Goal: Information Seeking & Learning: Learn about a topic

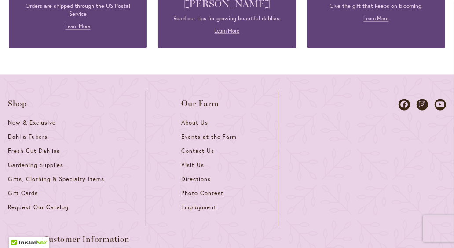
scroll to position [996, 0]
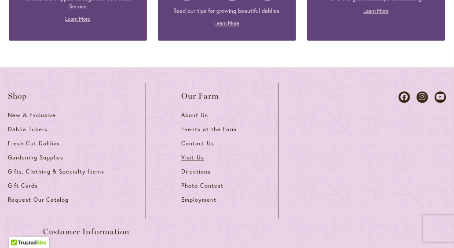
click at [196, 154] on link "Visit Us" at bounding box center [212, 161] width 62 height 14
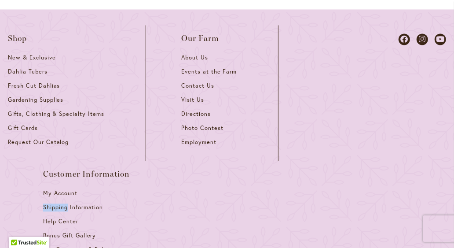
scroll to position [1052, 0]
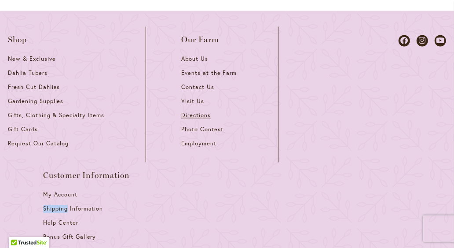
click at [200, 111] on span "Directions" at bounding box center [195, 114] width 29 height 7
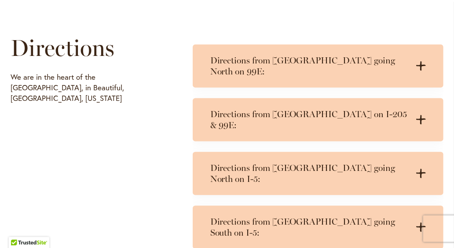
scroll to position [465, 0]
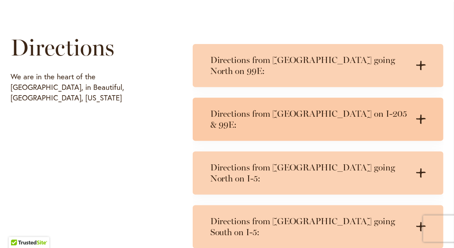
click at [419, 114] on icon ".cls-1 { fill: #3c2616; stroke-width: 0px; }" at bounding box center [421, 119] width 10 height 10
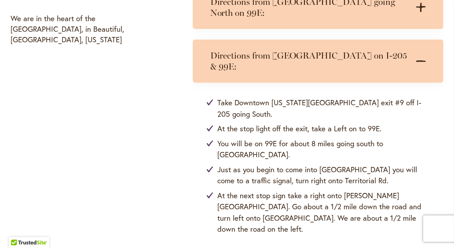
scroll to position [524, 0]
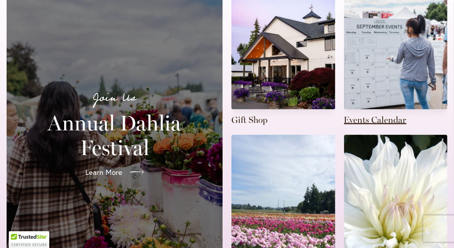
scroll to position [292, 0]
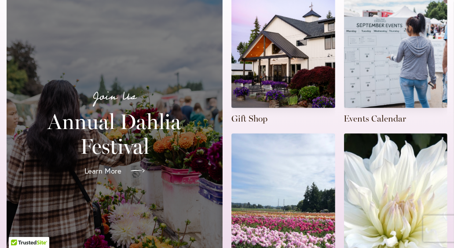
click at [123, 165] on link "Learn More" at bounding box center [115, 170] width 74 height 25
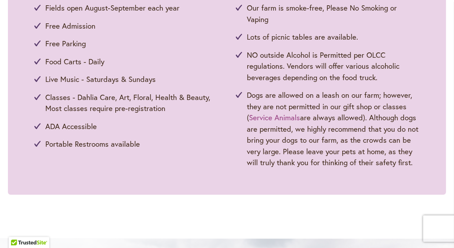
scroll to position [563, 0]
